Goal: Use online tool/utility: Utilize a website feature to perform a specific function

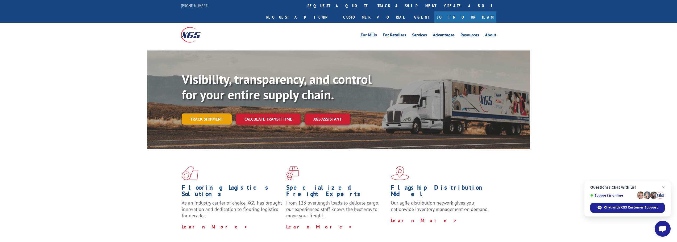
click at [204, 114] on link "Track shipment" at bounding box center [207, 119] width 50 height 11
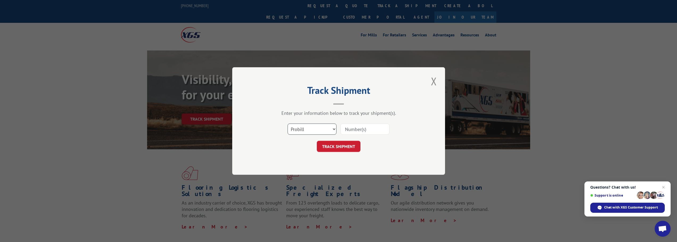
click at [326, 132] on select "Select category... Probill BOL PO" at bounding box center [312, 129] width 49 height 11
click at [435, 85] on button "Close modal" at bounding box center [433, 81] width 9 height 15
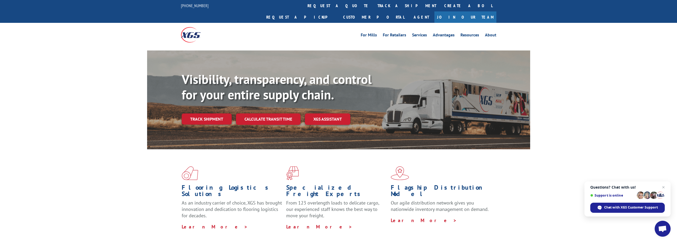
click at [261, 114] on link "Calculate transit time" at bounding box center [268, 119] width 65 height 11
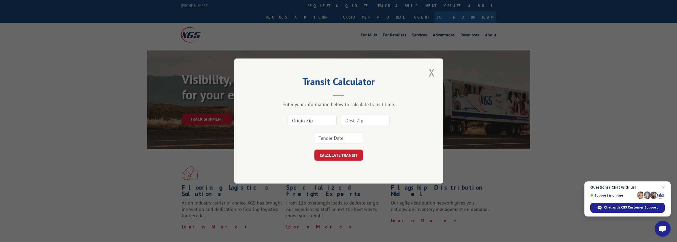
click at [319, 119] on input at bounding box center [312, 120] width 49 height 11
type input "28613"
click at [364, 121] on input "11710" at bounding box center [365, 120] width 49 height 11
type input "15061"
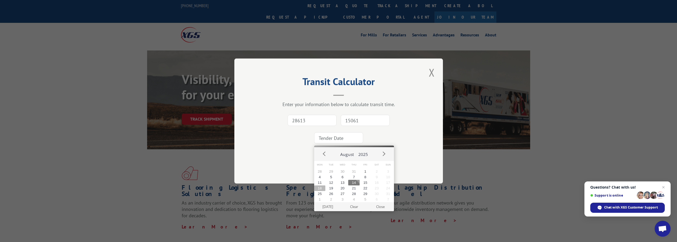
click at [322, 188] on button "18" at bounding box center [319, 189] width 11 height 6
type input "[DATE]"
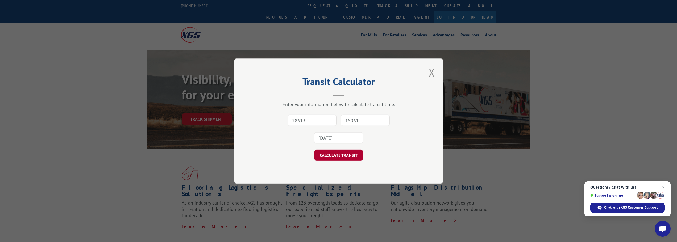
click at [333, 153] on button "CALCULATE TRANSIT" at bounding box center [338, 155] width 48 height 11
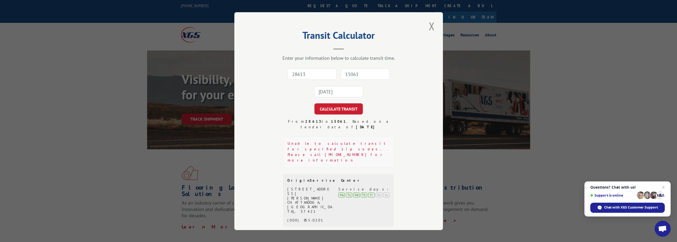
click at [309, 75] on input "28613" at bounding box center [312, 74] width 49 height 11
type input "28613"
click at [366, 74] on input at bounding box center [365, 74] width 49 height 11
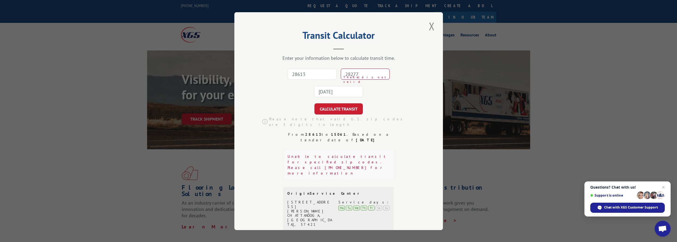
type input "28277"
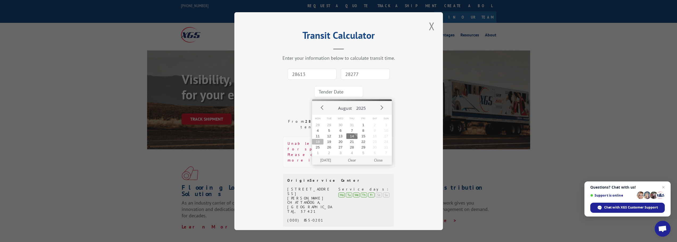
click at [318, 144] on button "18" at bounding box center [317, 142] width 11 height 6
type input "[DATE]"
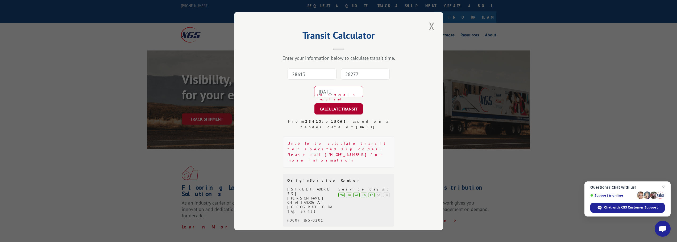
click at [335, 113] on button "CALCULATE TRANSIT" at bounding box center [338, 108] width 48 height 11
click at [432, 27] on button "Close modal" at bounding box center [431, 26] width 9 height 15
